Goal: Task Accomplishment & Management: Use online tool/utility

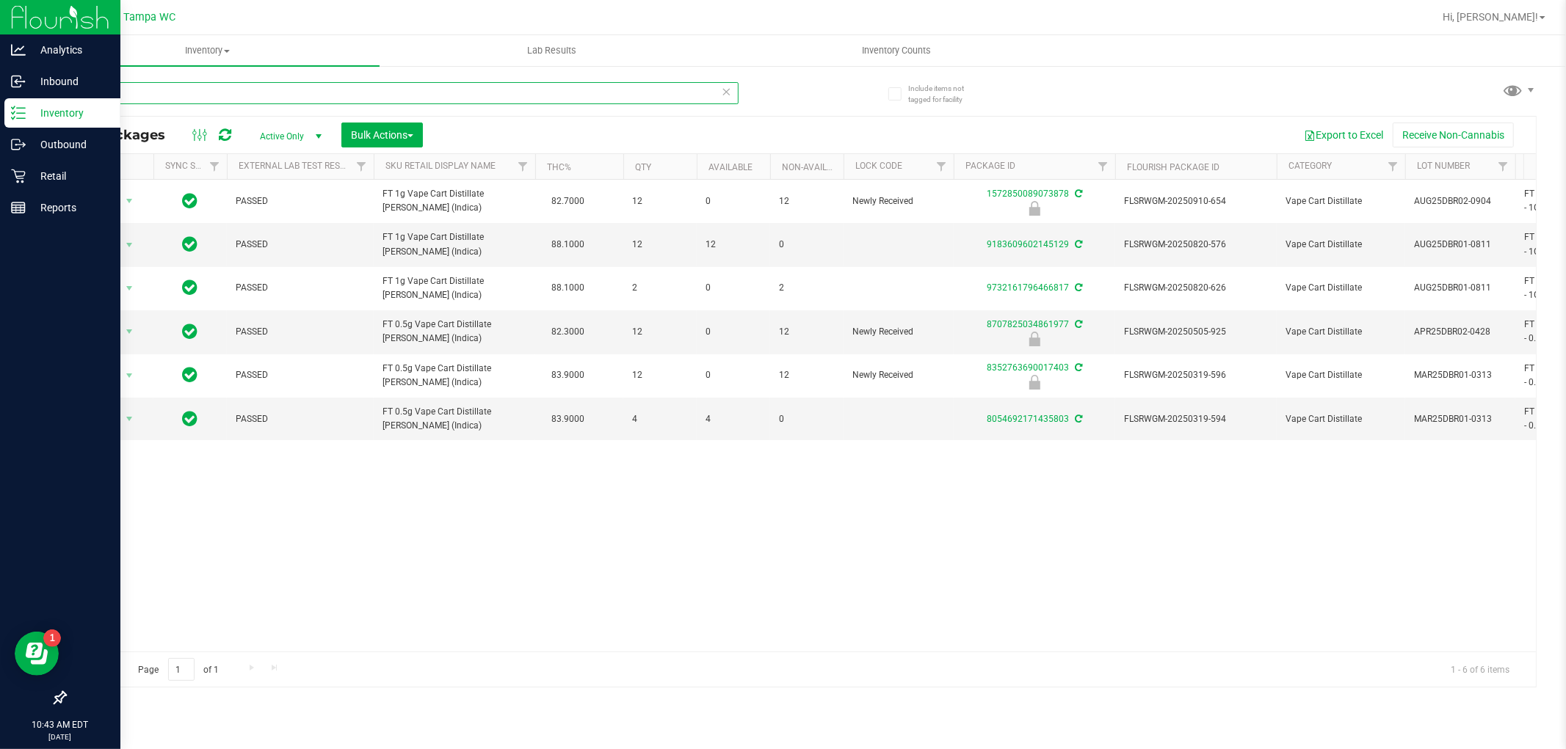
click at [0, 101] on div "Analytics Inbound Inventory Outbound Retail Reports 10:43 AM EDT [DATE] 09/25 T…" at bounding box center [783, 374] width 1566 height 749
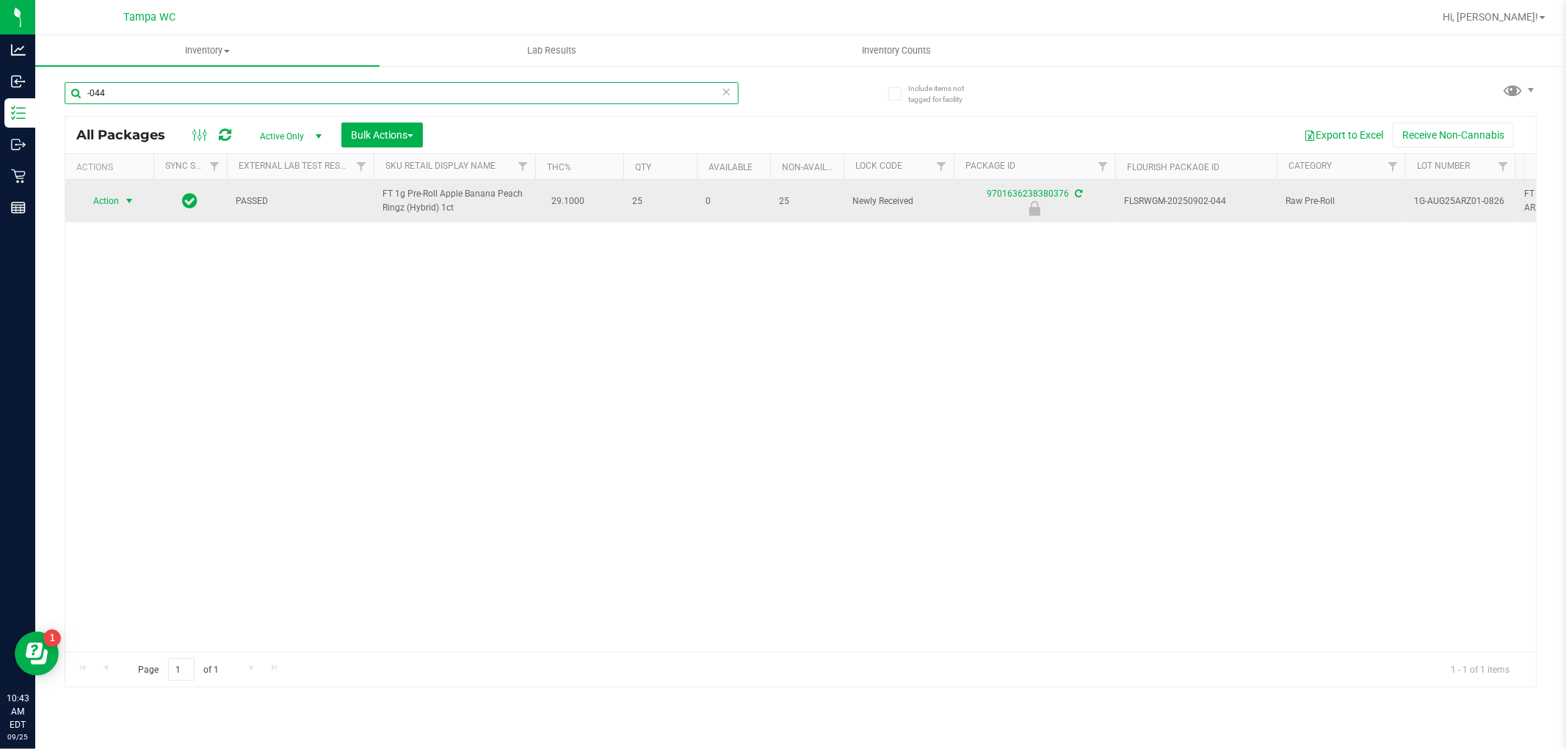
type input "-044"
click at [117, 200] on span "Action" at bounding box center [100, 201] width 40 height 21
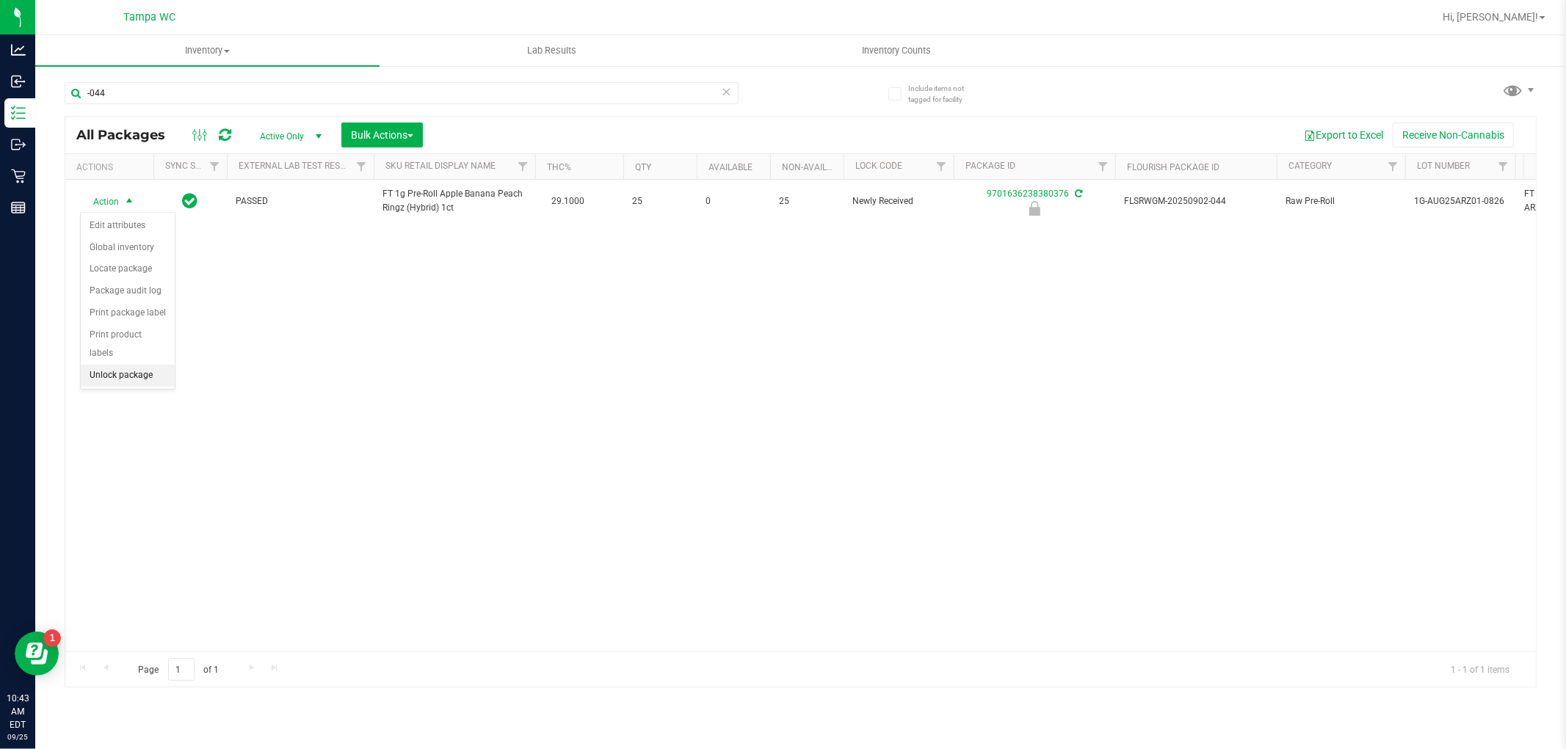
click at [117, 368] on li "Unlock package" at bounding box center [128, 376] width 94 height 22
